Goal: Information Seeking & Learning: Learn about a topic

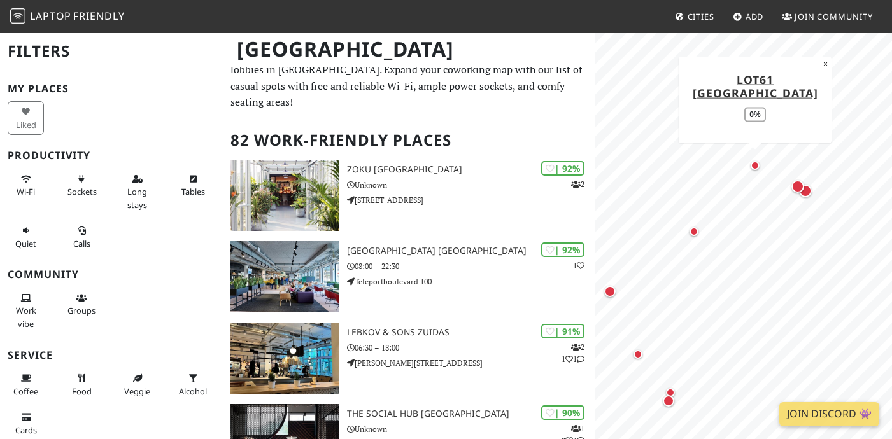
click at [754, 165] on div "Map marker" at bounding box center [755, 165] width 9 height 9
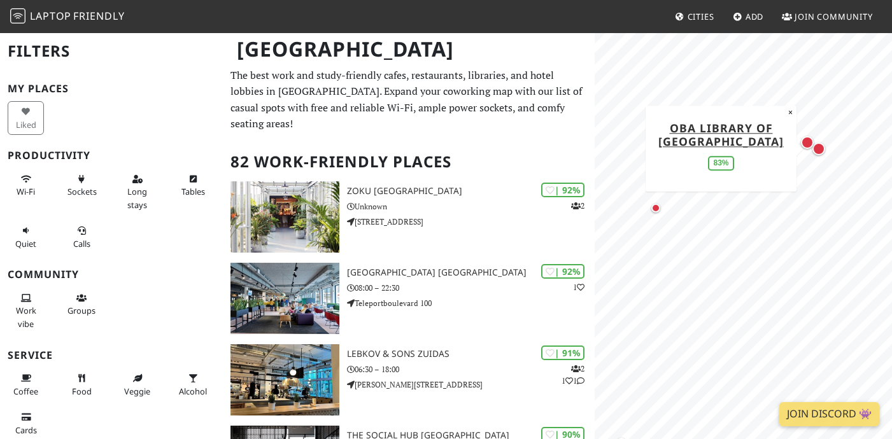
click at [818, 150] on div "Map marker" at bounding box center [818, 149] width 13 height 13
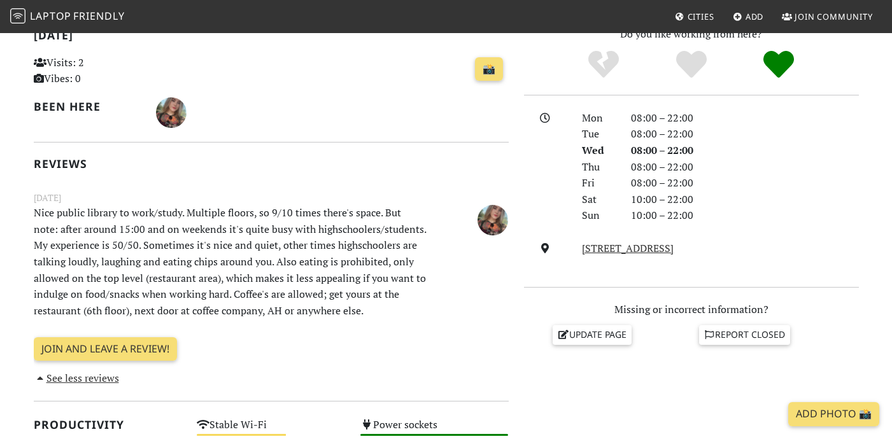
scroll to position [290, 0]
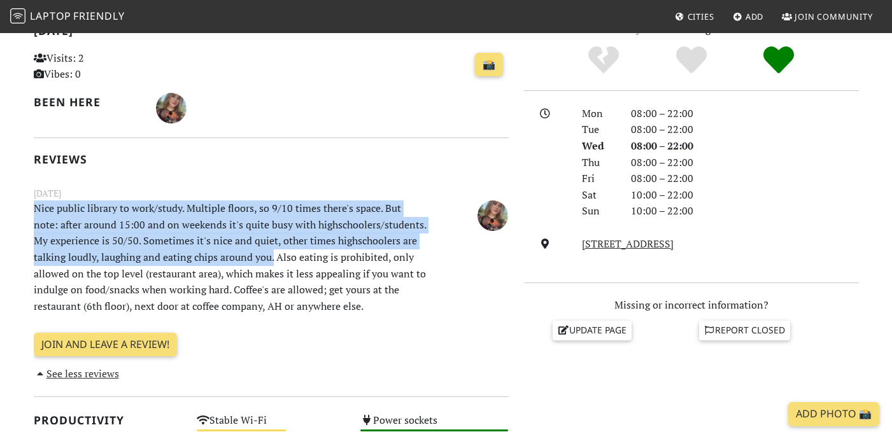
drag, startPoint x: 35, startPoint y: 208, endPoint x: 273, endPoint y: 253, distance: 241.6
click at [273, 253] on p "Nice public library to work/study. Multiple floors, so 9/10 times there's space…" at bounding box center [230, 258] width 409 height 114
copy p "Nice public library to work/study. Multiple floors, so 9/10 times there's space…"
click at [581, 64] on div "No" at bounding box center [604, 61] width 88 height 32
